Goal: Go to known website: Access a specific website the user already knows

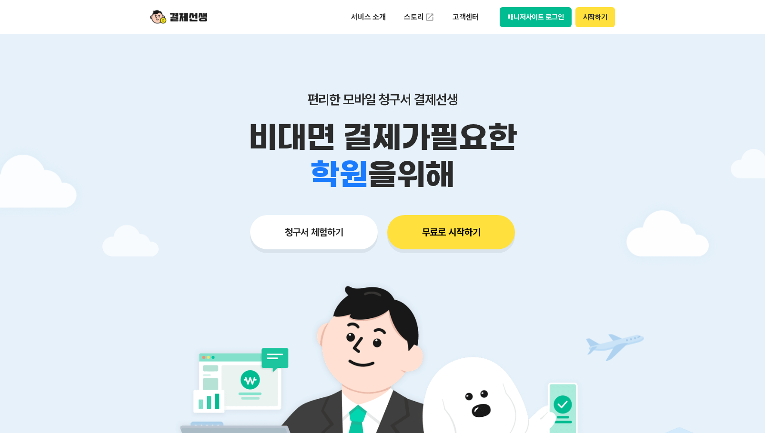
click at [534, 16] on button "매니저사이트 로그인" at bounding box center [536, 17] width 72 height 20
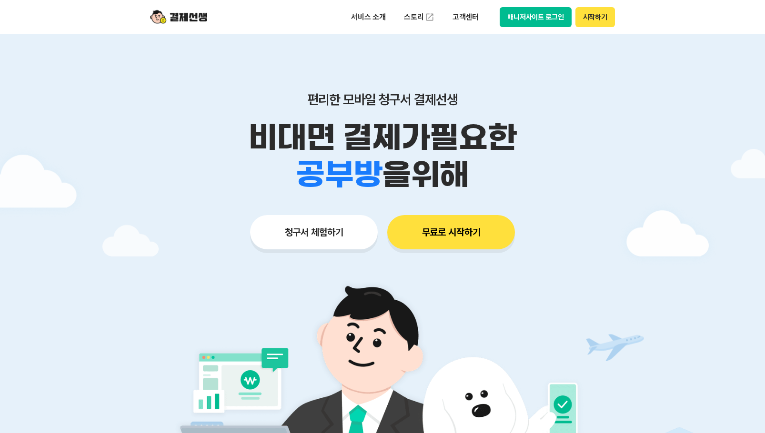
click at [554, 16] on button "매니저사이트 로그인" at bounding box center [536, 17] width 72 height 20
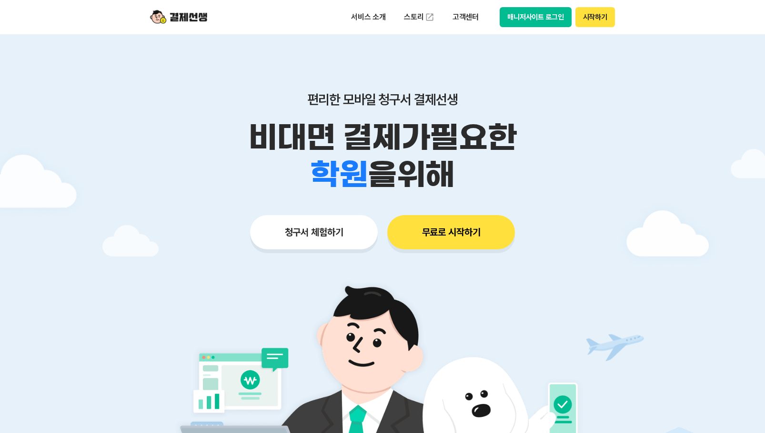
click at [555, 12] on button "매니저사이트 로그인" at bounding box center [536, 17] width 72 height 20
